Goal: Check status: Check status

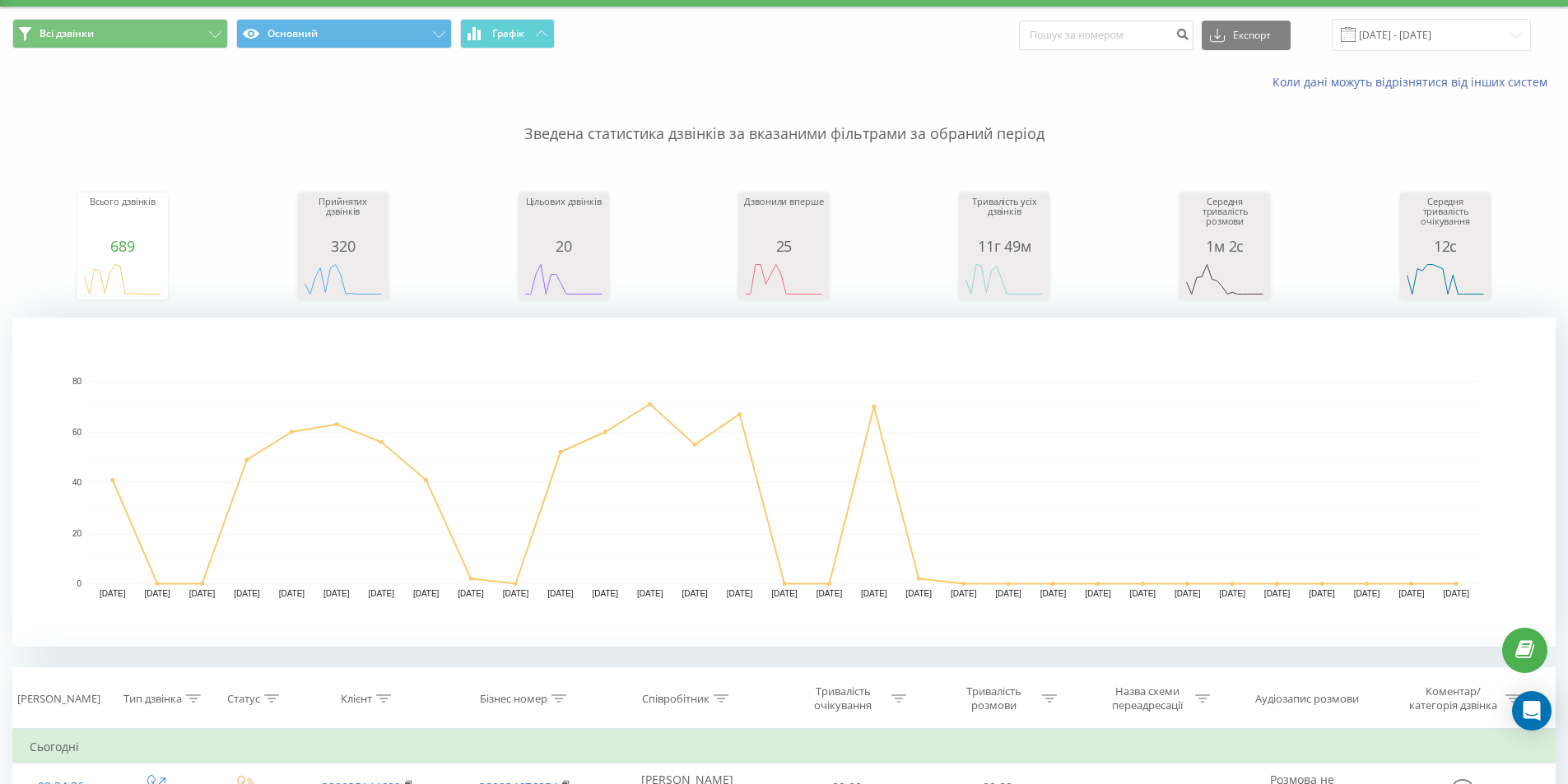
scroll to position [329, 0]
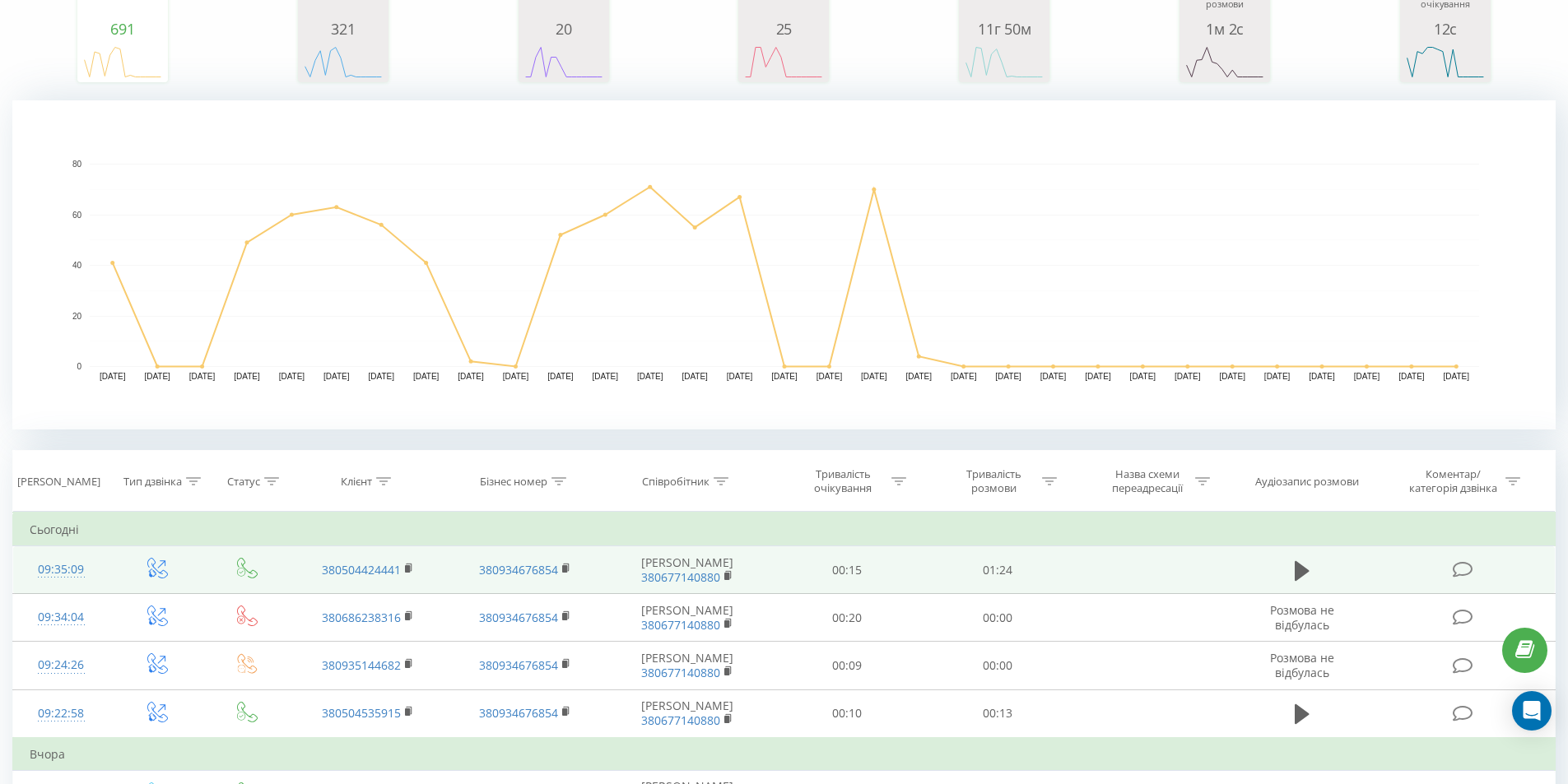
scroll to position [329, 0]
